Goal: Transaction & Acquisition: Register for event/course

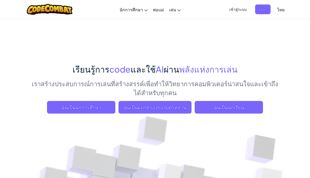
click at [248, 109] on span "ฉันเป็นนักเรียน" at bounding box center [229, 107] width 68 height 13
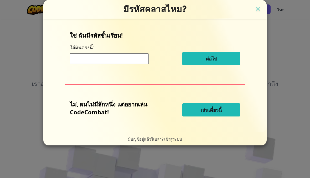
click at [79, 55] on input at bounding box center [109, 58] width 79 height 11
type input "RoomBookCoin"
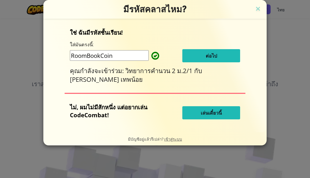
click at [234, 54] on button "ต่อไป" at bounding box center [211, 55] width 58 height 13
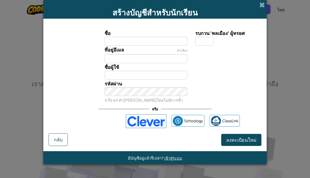
click at [178, 157] on span "เข้าสู่ระบบ" at bounding box center [173, 157] width 18 height 5
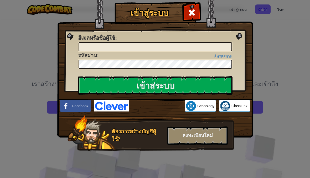
click at [77, 103] on span "Facebook" at bounding box center [80, 105] width 16 height 5
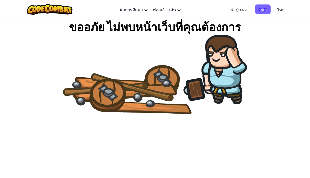
click at [236, 12] on span "เข้าสู่ระบบ" at bounding box center [238, 9] width 24 height 10
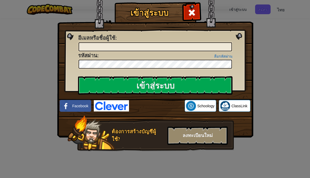
click at [203, 9] on img at bounding box center [155, 61] width 196 height 153
click at [193, 17] on span at bounding box center [191, 12] width 8 height 8
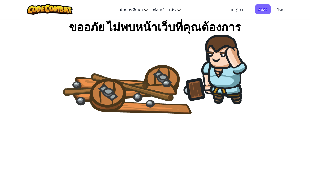
click at [264, 12] on span "สมัคร" at bounding box center [262, 9] width 15 height 10
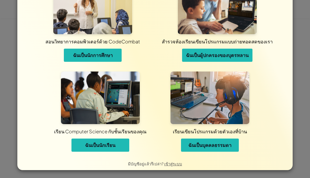
scroll to position [30, 0]
click at [85, 147] on button "ฉันเป็นนักเรียน" at bounding box center [100, 144] width 58 height 13
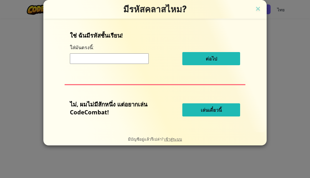
click at [79, 64] on input at bounding box center [109, 58] width 79 height 11
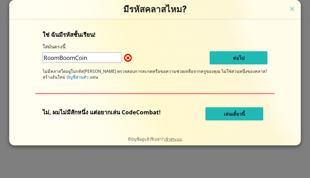
click at [93, 56] on input "RoomBoomCoin" at bounding box center [82, 57] width 79 height 11
click at [93, 55] on input "RoomBoomCoin" at bounding box center [82, 57] width 79 height 11
type input "RoomBookCoin"
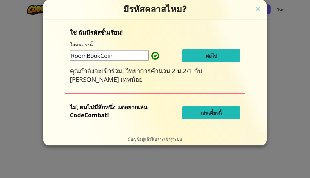
click at [245, 56] on div "ใช่ ฉันมีรหัสชั้นเรียน! ใส่มันตรงนี้: RoomBookCoin ต่อไป คุณกำลังจะเข้าร่วม: วิ…" at bounding box center [155, 75] width 213 height 103
click at [234, 53] on button "ต่อไป" at bounding box center [211, 55] width 58 height 13
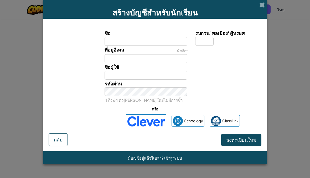
click at [155, 123] on img at bounding box center [146, 121] width 40 height 14
click at [253, 140] on span "ลงทะเบียนใหม่" at bounding box center [241, 140] width 30 height 6
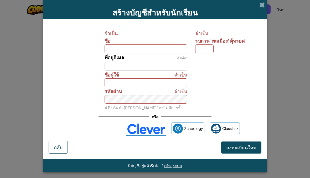
click at [82, 125] on div "ลงชื่อเข้าใช้ด้วย Google เปิดในแท็บใหม่" at bounding box center [95, 129] width 50 height 12
